Goal: Information Seeking & Learning: Check status

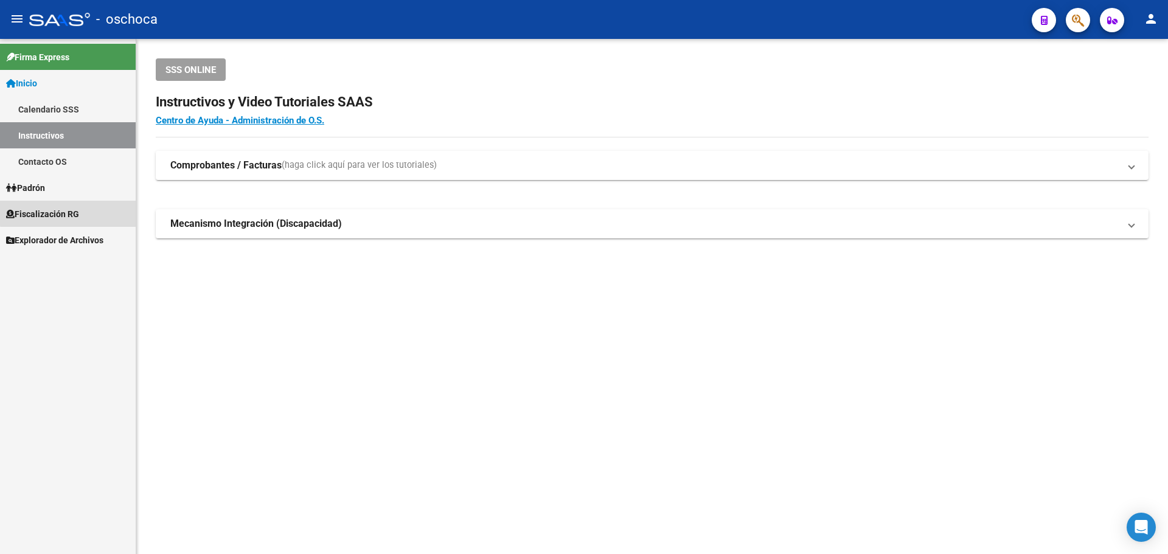
click at [79, 212] on span "Fiscalización RG" at bounding box center [42, 213] width 73 height 13
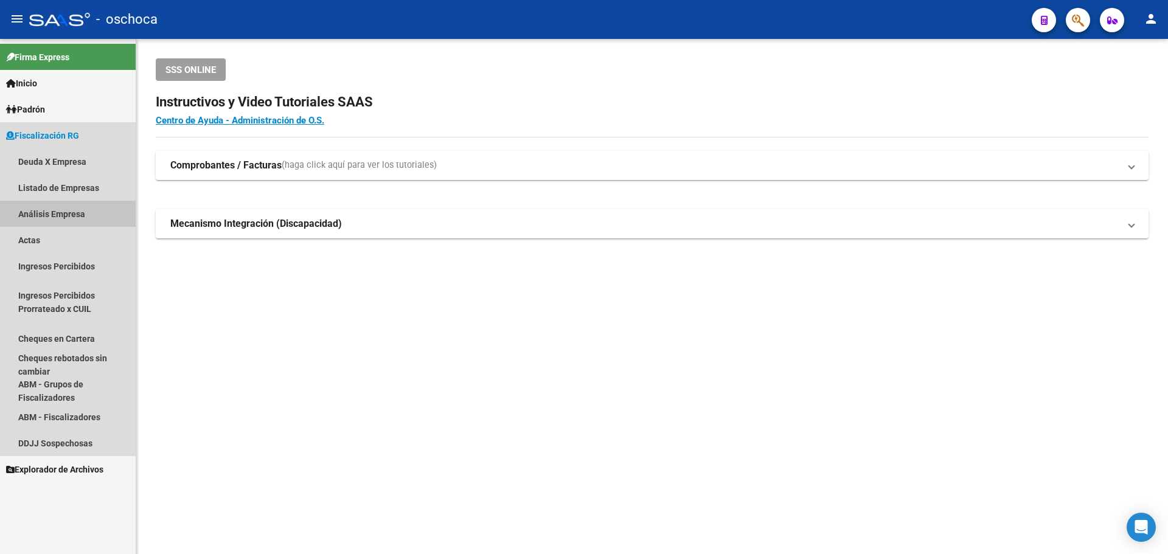
click at [72, 213] on link "Análisis Empresa" at bounding box center [68, 214] width 136 height 26
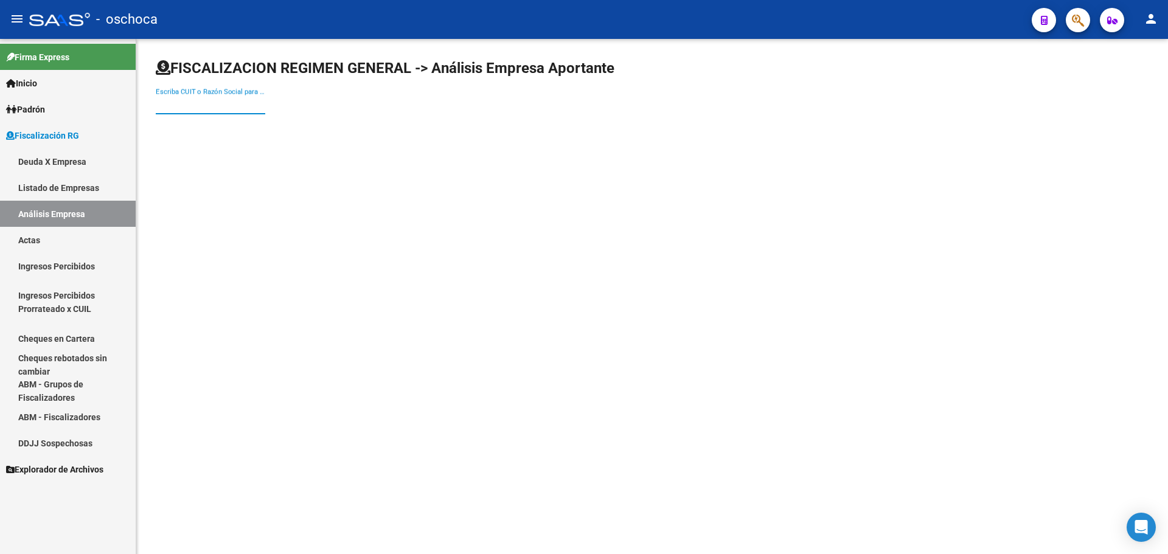
click at [235, 106] on input "Escriba CUIT o Razón Social para buscar" at bounding box center [210, 104] width 109 height 11
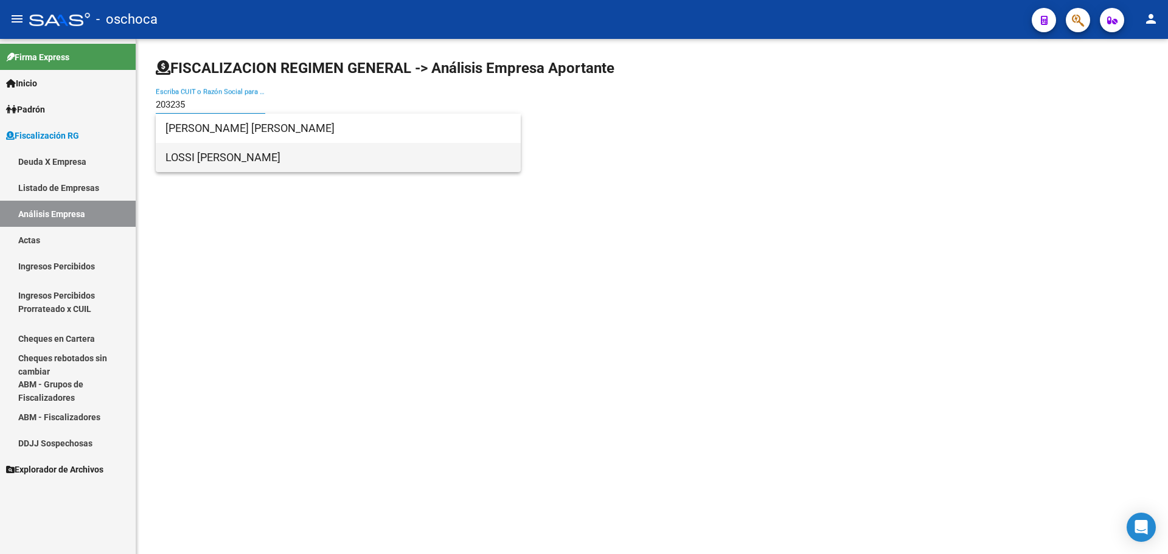
type input "203235"
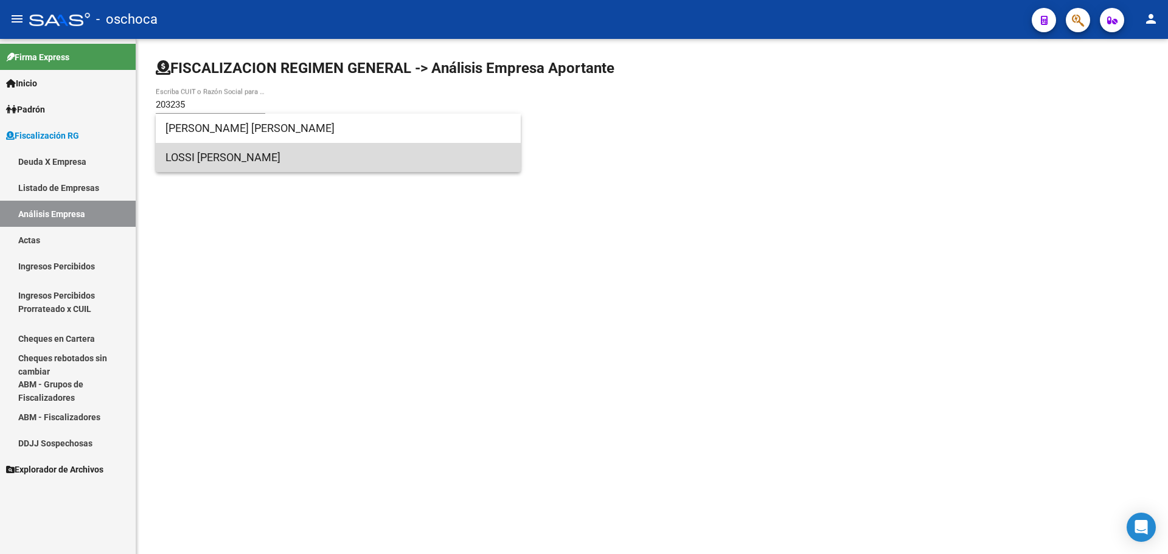
click at [264, 161] on span "LOSSI [PERSON_NAME]" at bounding box center [337, 157] width 345 height 29
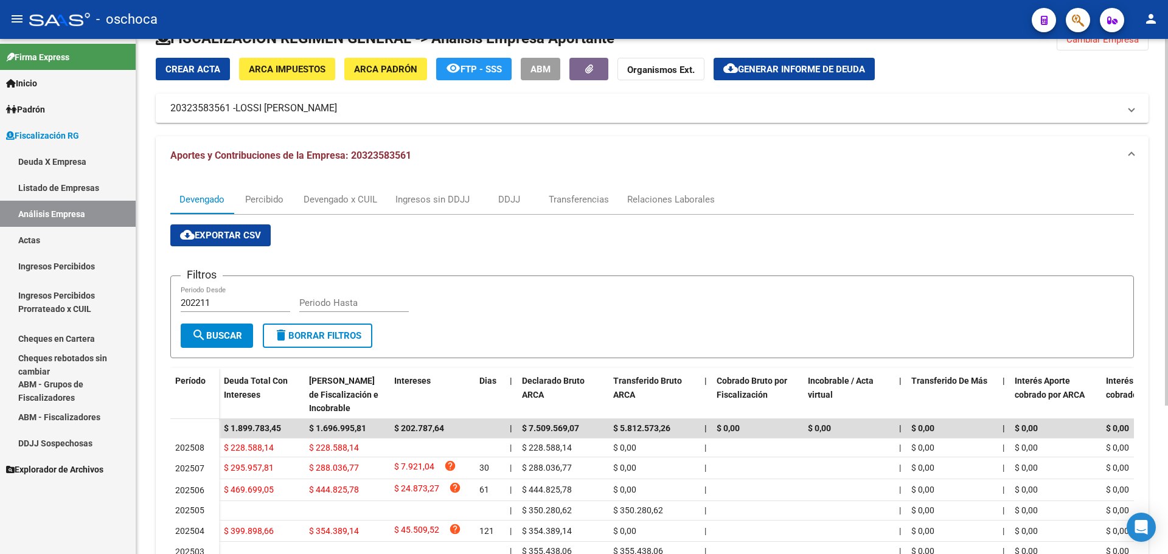
scroll to position [26, 0]
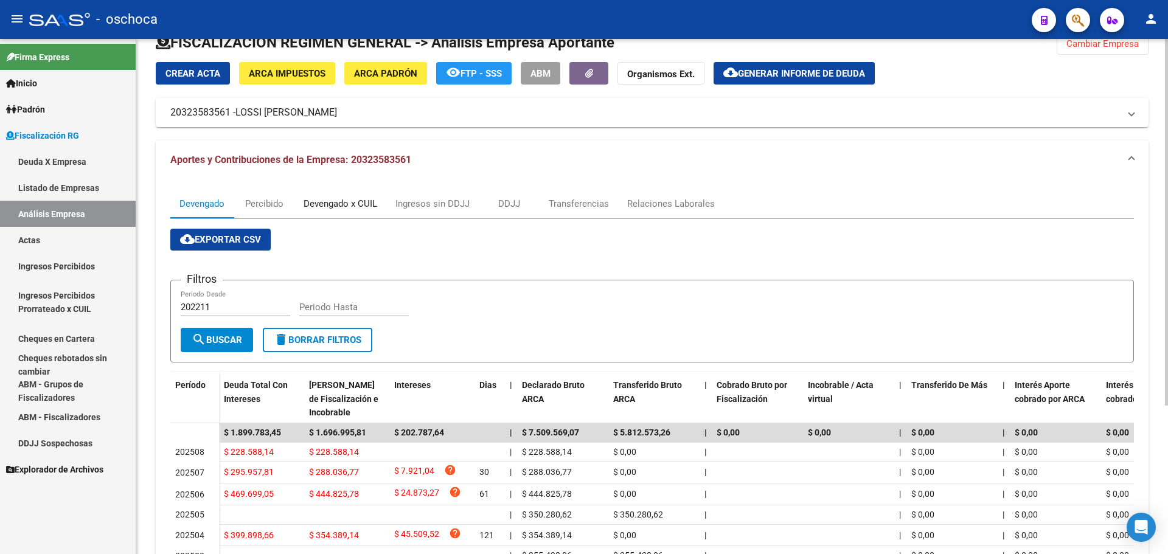
click at [348, 206] on div "Devengado x CUIL" at bounding box center [340, 203] width 74 height 13
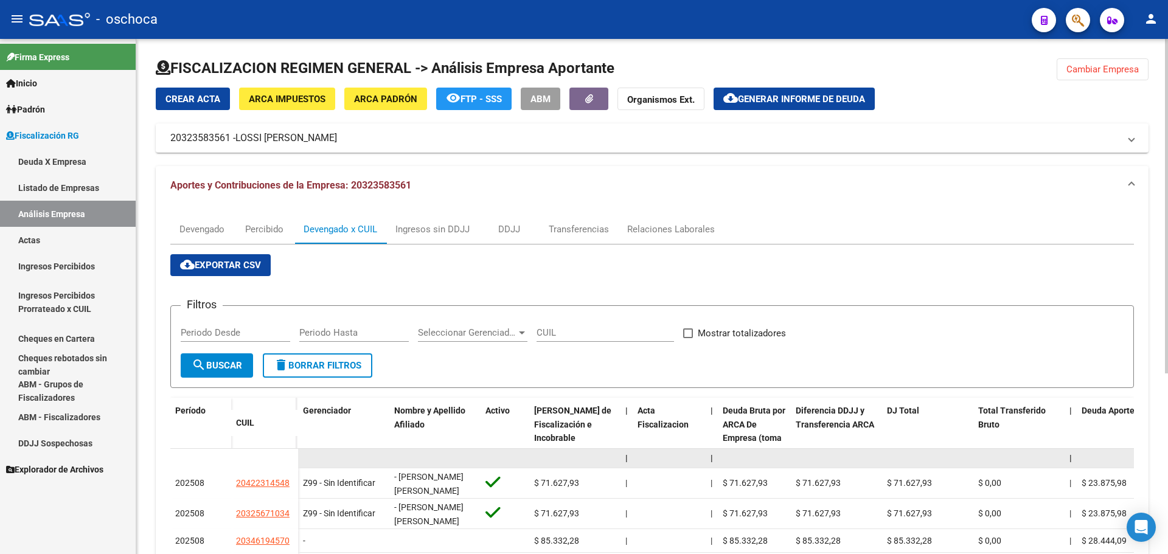
scroll to position [279, 0]
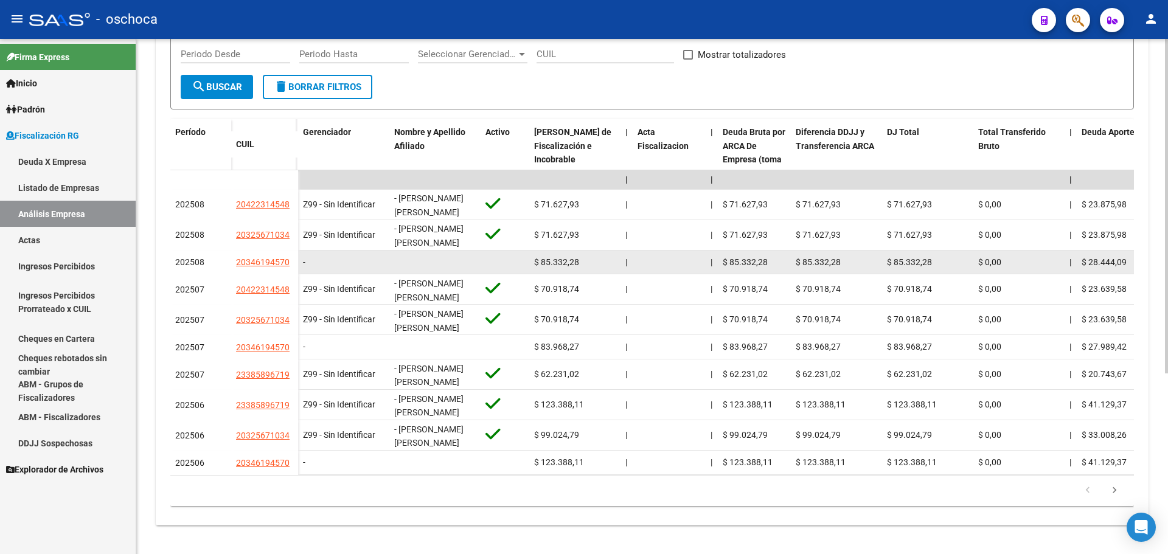
click at [248, 268] on app-link-go-to "20346194570" at bounding box center [263, 262] width 54 height 14
click at [249, 259] on span "20346194570" at bounding box center [263, 262] width 54 height 10
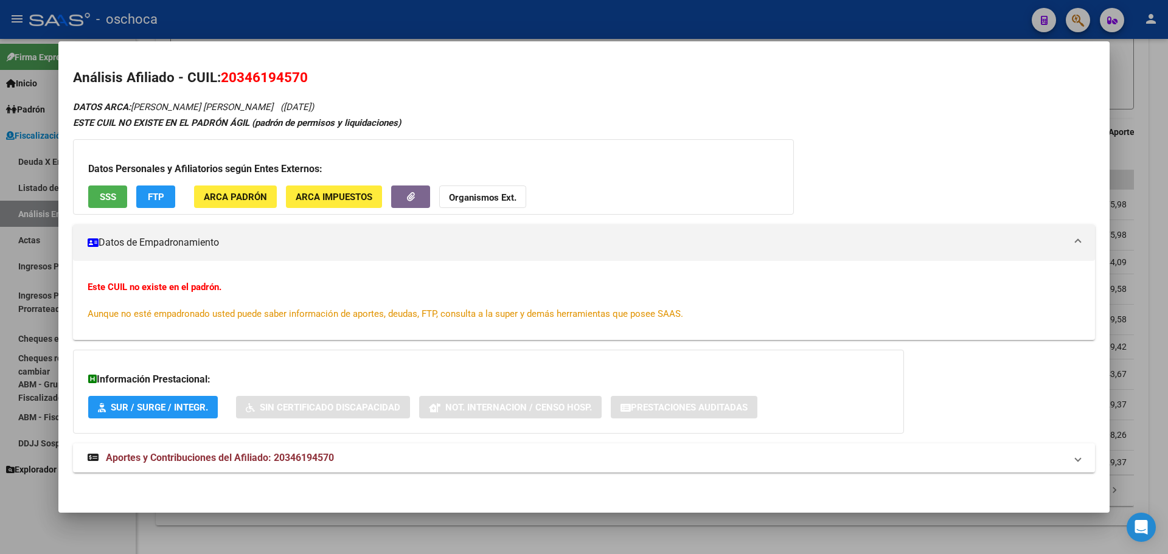
scroll to position [2, 0]
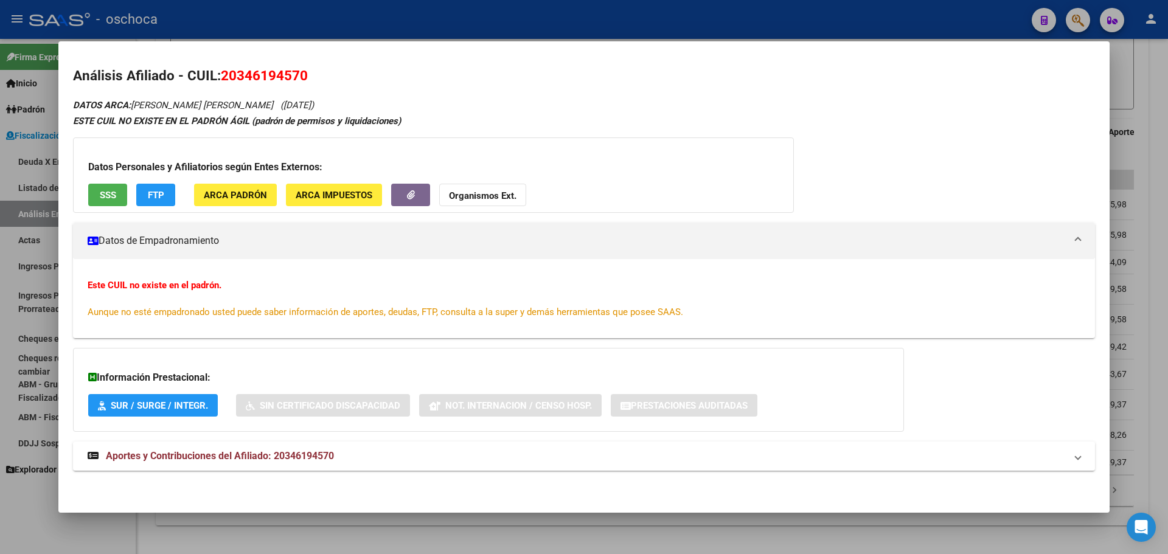
click at [9, 152] on div at bounding box center [584, 277] width 1168 height 554
